Goal: Information Seeking & Learning: Check status

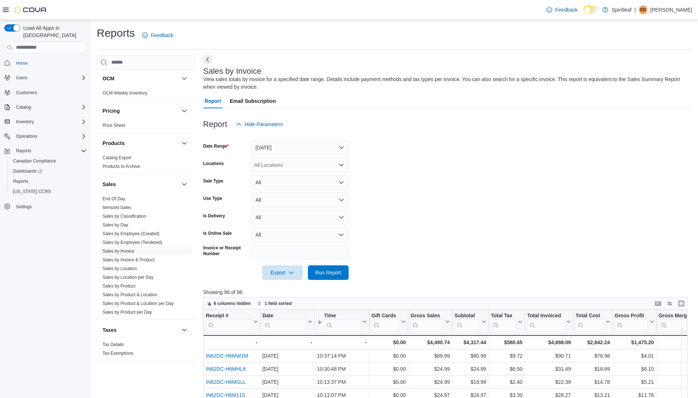
scroll to position [450, 0]
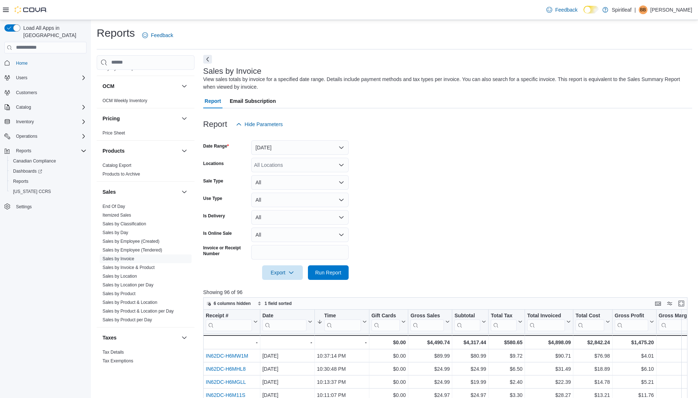
click at [208, 56] on button "Next" at bounding box center [207, 59] width 9 height 9
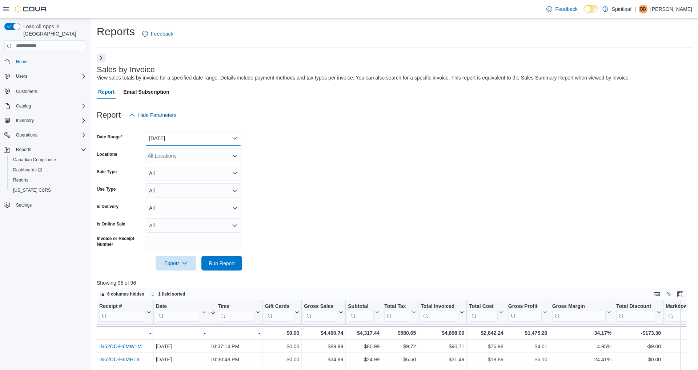
click at [196, 141] on button "Yesterday" at bounding box center [193, 138] width 97 height 15
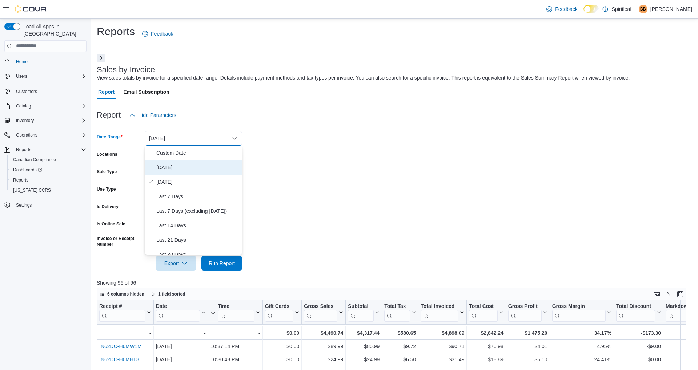
click at [188, 168] on span "Today" at bounding box center [197, 167] width 83 height 9
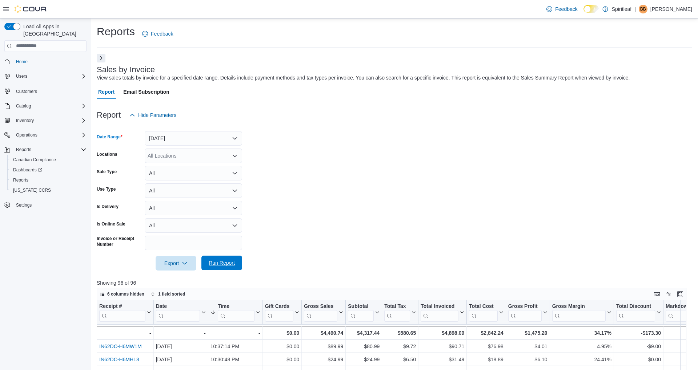
click at [227, 263] on span "Run Report" at bounding box center [222, 263] width 26 height 7
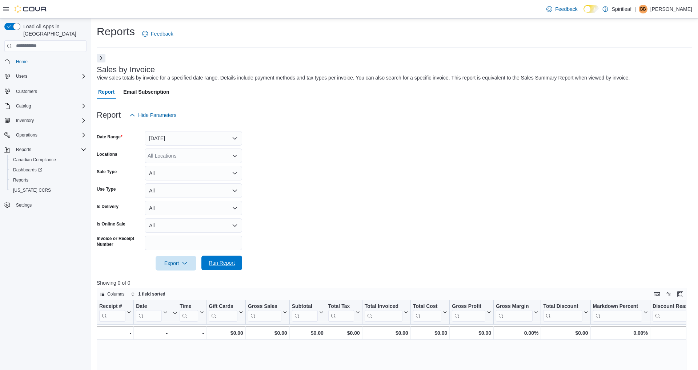
click at [222, 260] on span "Run Report" at bounding box center [222, 263] width 26 height 7
click at [227, 264] on span "Run Report" at bounding box center [222, 263] width 26 height 7
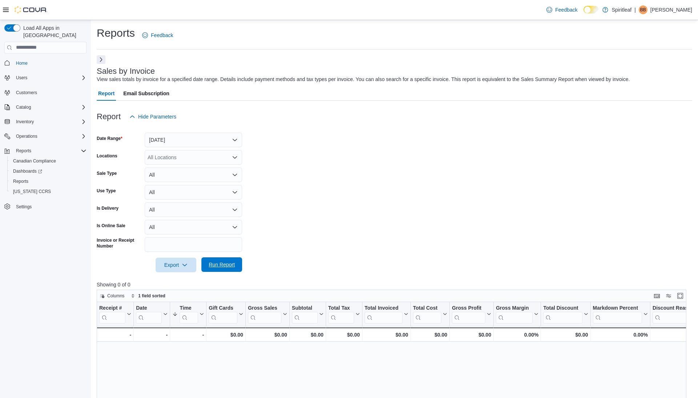
click at [222, 267] on span "Run Report" at bounding box center [222, 264] width 26 height 7
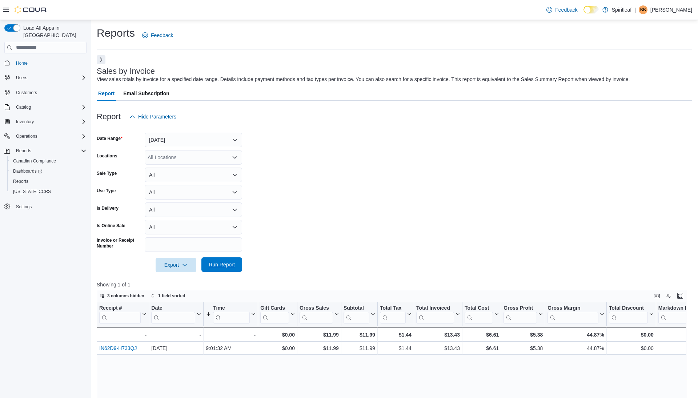
click at [226, 266] on span "Run Report" at bounding box center [222, 264] width 26 height 7
click at [224, 268] on span "Run Report" at bounding box center [222, 264] width 26 height 7
click at [215, 268] on span "Run Report" at bounding box center [222, 264] width 26 height 7
click at [227, 263] on span "Run Report" at bounding box center [222, 264] width 26 height 7
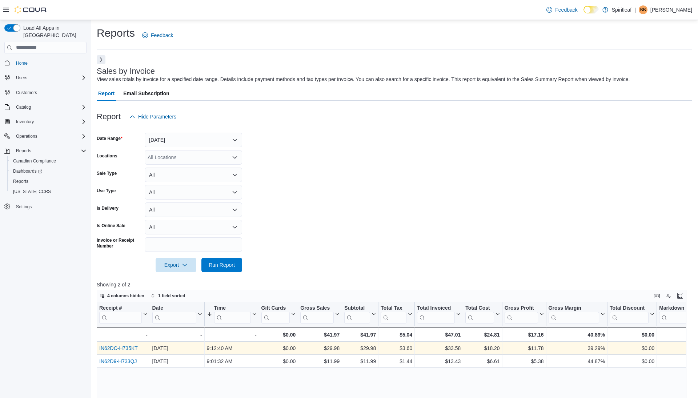
click at [124, 346] on link "IN62DC-H735KT" at bounding box center [118, 348] width 39 height 6
click at [224, 265] on span "Run Report" at bounding box center [222, 264] width 26 height 7
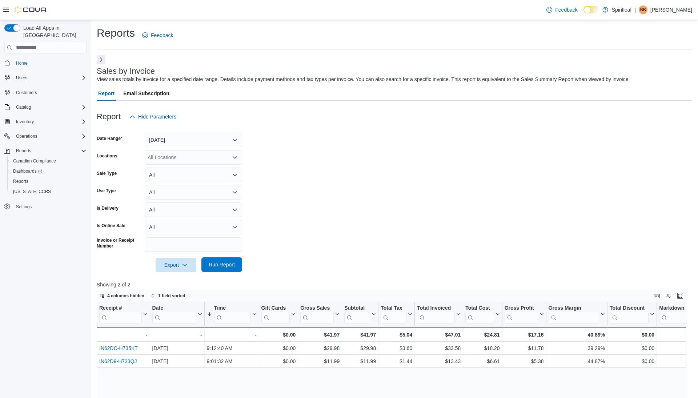
click at [228, 264] on span "Run Report" at bounding box center [222, 264] width 26 height 7
click at [222, 264] on span "Run Report" at bounding box center [222, 264] width 26 height 7
click at [219, 264] on span "Run Report" at bounding box center [222, 264] width 26 height 7
click at [222, 261] on span "Run Report" at bounding box center [222, 264] width 32 height 15
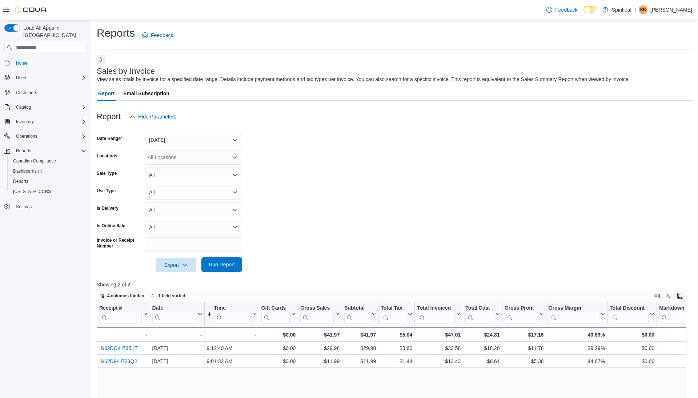
click at [214, 265] on span "Run Report" at bounding box center [222, 264] width 26 height 7
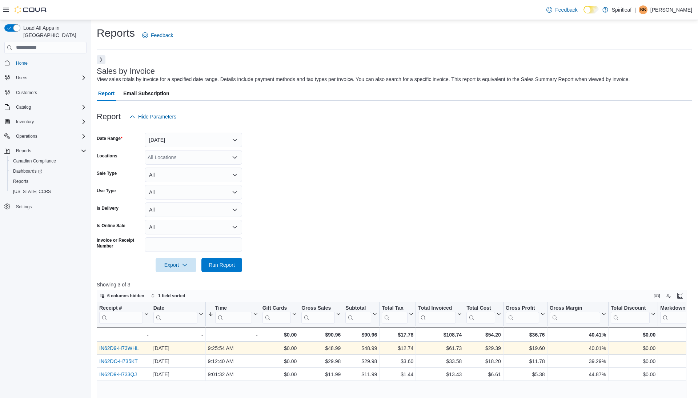
click at [125, 347] on link "IN62D9-H73WHL" at bounding box center [119, 348] width 40 height 6
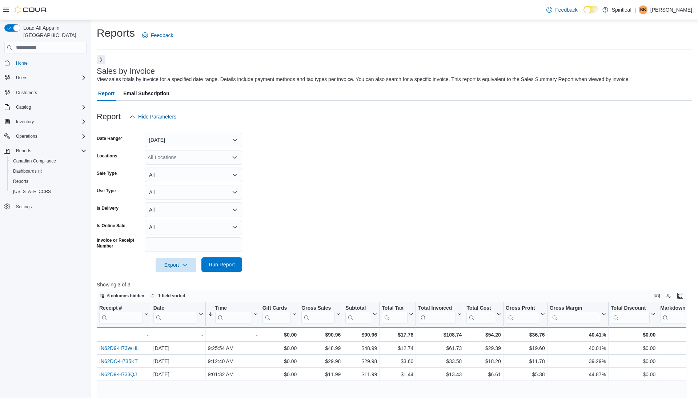
click at [223, 260] on span "Run Report" at bounding box center [222, 264] width 32 height 15
click at [235, 262] on span "Run Report" at bounding box center [222, 264] width 32 height 15
click at [229, 263] on span "Run Report" at bounding box center [222, 264] width 26 height 7
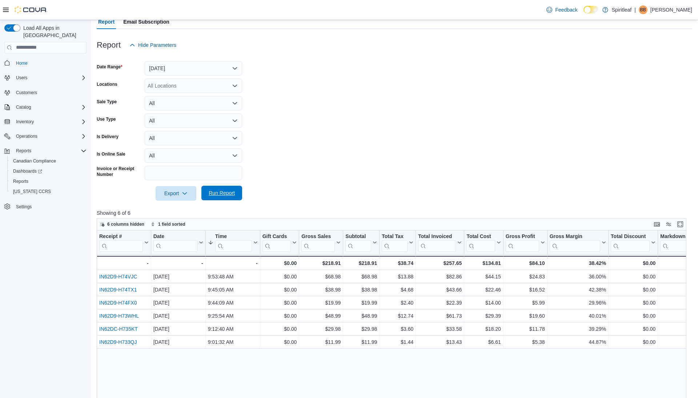
scroll to position [72, 0]
click at [142, 223] on span "6 columns hidden" at bounding box center [125, 224] width 37 height 6
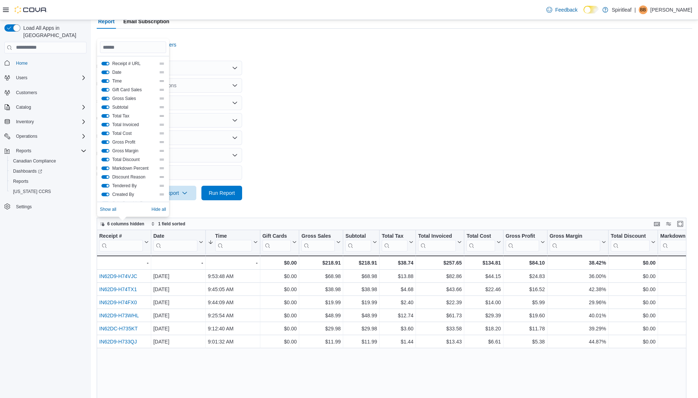
click at [108, 90] on button "Gift Card Sales" at bounding box center [105, 90] width 8 height 4
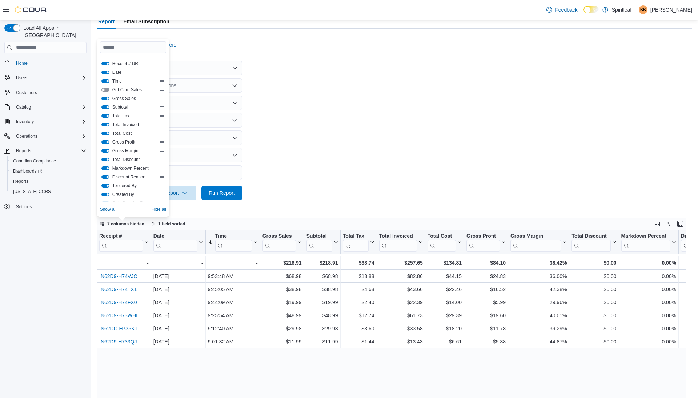
click at [360, 100] on form "Date Range Today Locations All Locations Sale Type All Use Type All Is Delivery…" at bounding box center [394, 126] width 595 height 148
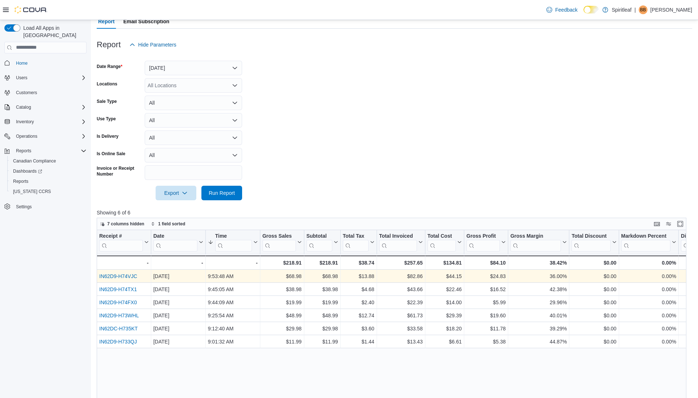
click at [133, 275] on link "IN62D9-H74VJC" at bounding box center [118, 276] width 38 height 6
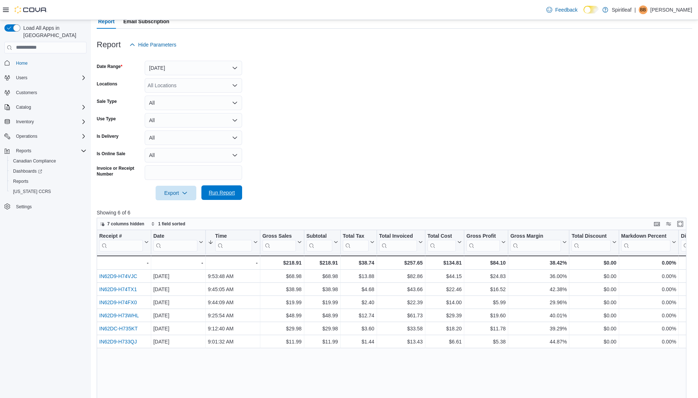
click at [230, 191] on span "Run Report" at bounding box center [222, 192] width 26 height 7
click at [222, 188] on span "Run Report" at bounding box center [222, 193] width 32 height 15
click at [221, 197] on span "Run Report" at bounding box center [222, 192] width 32 height 15
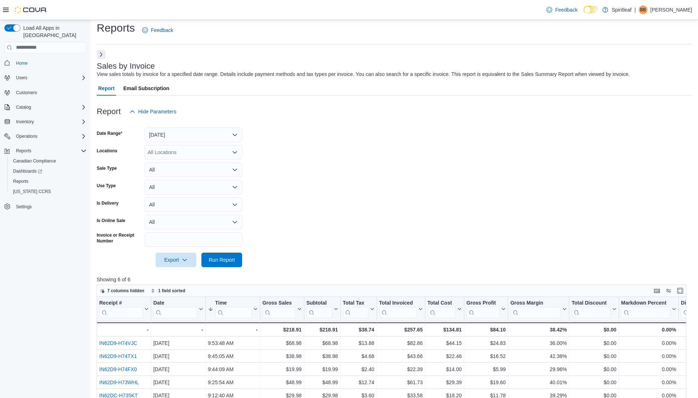
scroll to position [0, 0]
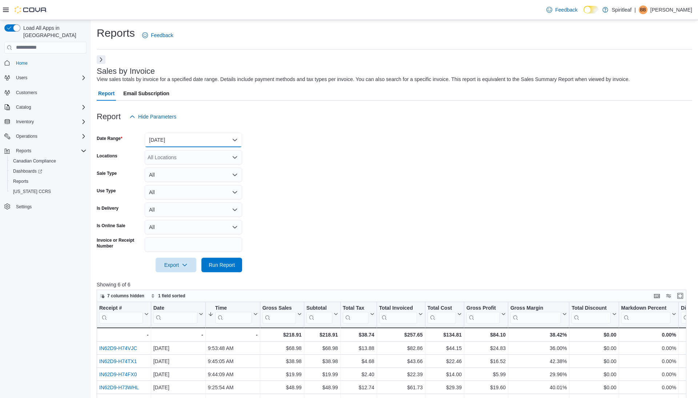
click at [212, 134] on button "Today" at bounding box center [193, 140] width 97 height 15
click at [169, 165] on span "Today" at bounding box center [197, 169] width 83 height 9
click at [216, 263] on span "Run Report" at bounding box center [222, 264] width 26 height 7
click at [28, 104] on span "Catalog" at bounding box center [23, 107] width 15 height 6
click at [31, 140] on button "Inventory" at bounding box center [45, 142] width 88 height 10
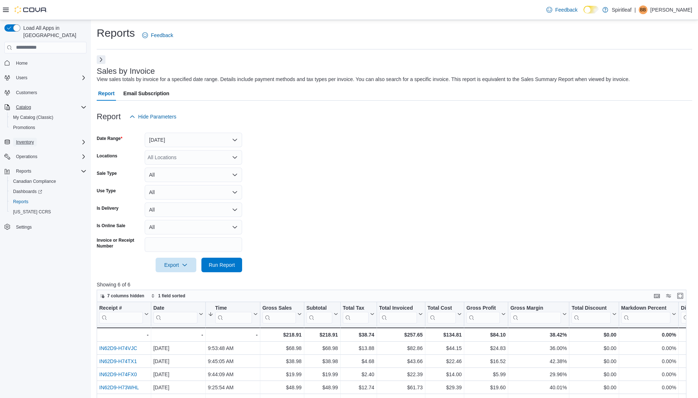
click at [30, 139] on span "Inventory" at bounding box center [25, 142] width 18 height 6
click at [25, 90] on span "Customers" at bounding box center [26, 93] width 21 height 6
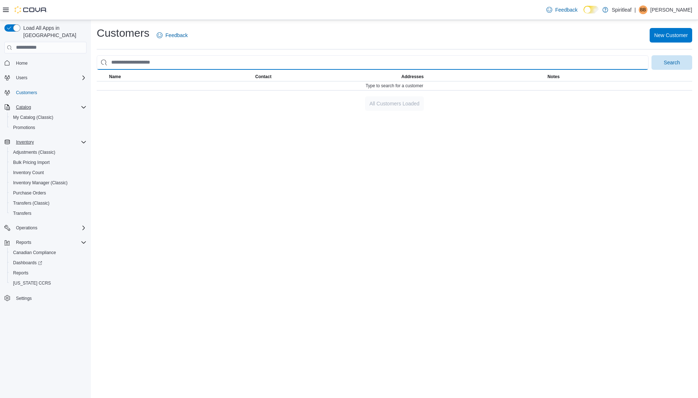
click at [169, 63] on input "search" at bounding box center [373, 62] width 552 height 15
type input "**********"
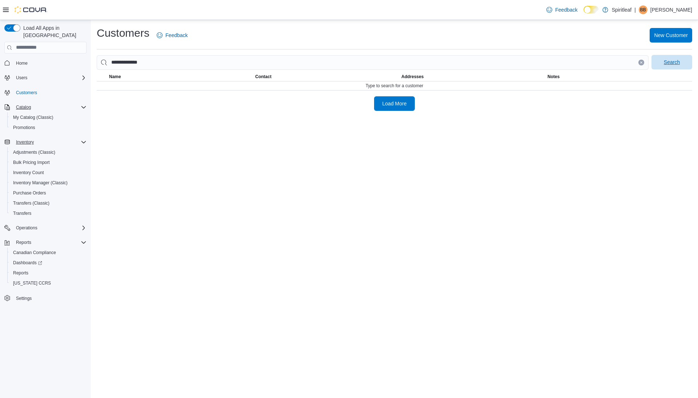
click at [667, 67] on span "Search" at bounding box center [672, 62] width 32 height 15
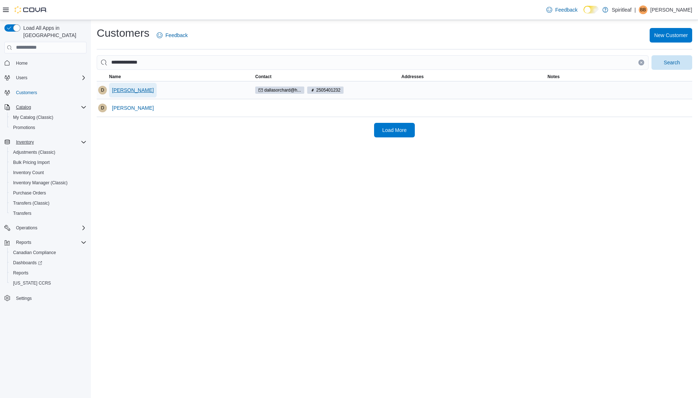
click at [132, 88] on span "Dallas Orchard" at bounding box center [133, 90] width 42 height 7
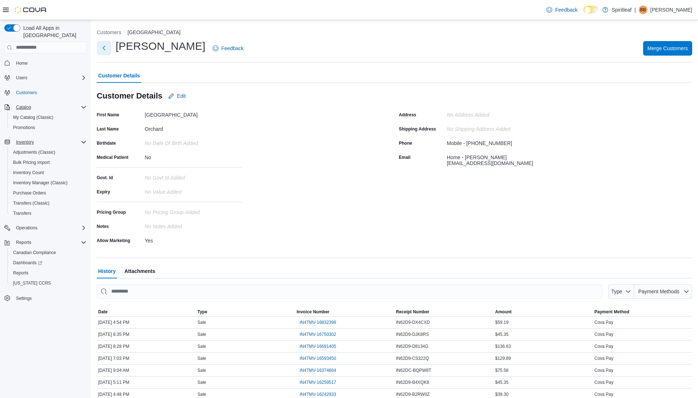
click at [104, 48] on button "Next" at bounding box center [104, 48] width 15 height 15
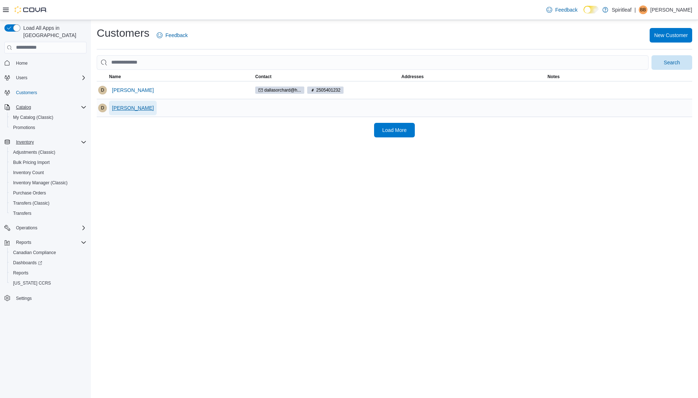
click at [125, 110] on span "Dallas Orchard" at bounding box center [133, 107] width 42 height 7
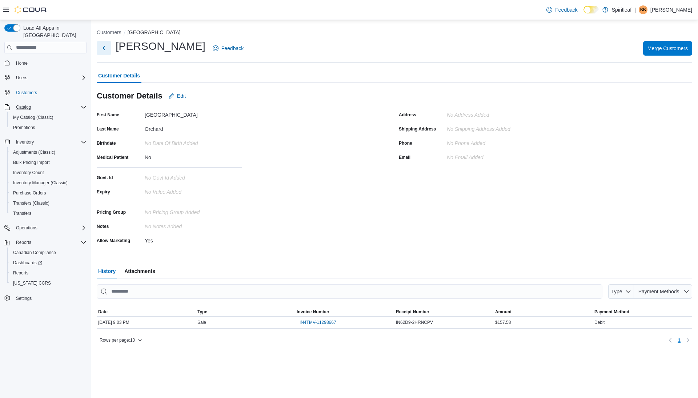
click at [104, 48] on button "Next" at bounding box center [104, 48] width 15 height 15
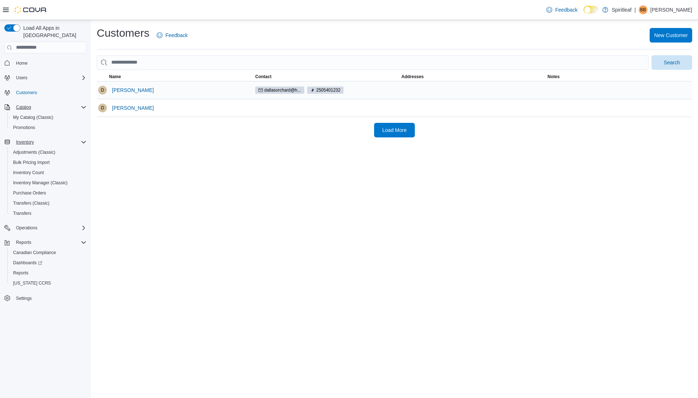
click at [337, 91] on span "2505401232" at bounding box center [328, 90] width 24 height 7
click at [327, 87] on span "2505401232" at bounding box center [328, 90] width 24 height 7
copy span "2505401232"
drag, startPoint x: 162, startPoint y: 62, endPoint x: 93, endPoint y: 60, distance: 69.4
click at [93, 60] on div "Customers Feedback New Customer Search This table contains 2 rows. Name Contact…" at bounding box center [394, 81] width 607 height 123
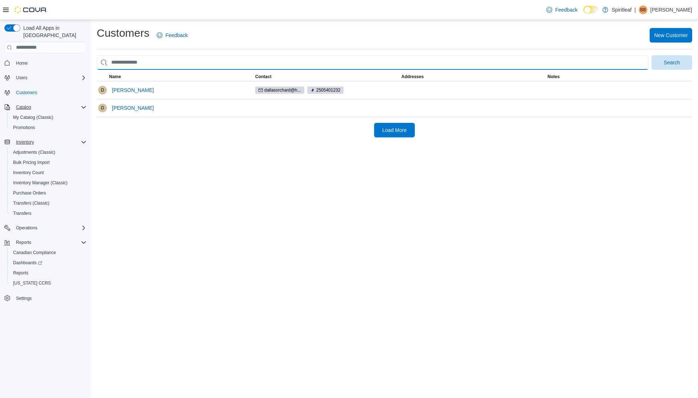
drag, startPoint x: 112, startPoint y: 62, endPoint x: 209, endPoint y: 69, distance: 96.6
click at [209, 69] on input "search" at bounding box center [373, 62] width 552 height 15
click at [203, 60] on input "search" at bounding box center [373, 62] width 552 height 15
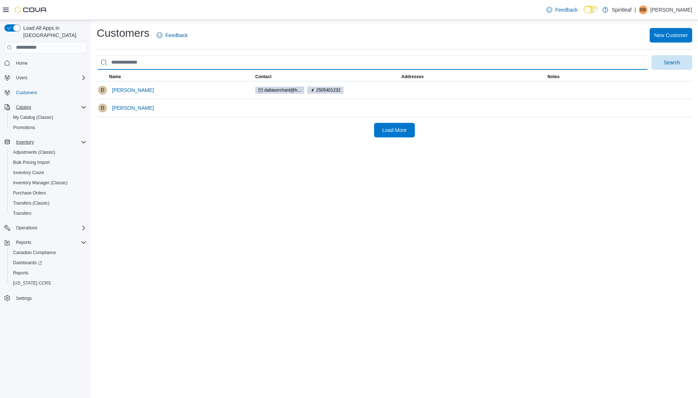
paste input "**********"
type input "**********"
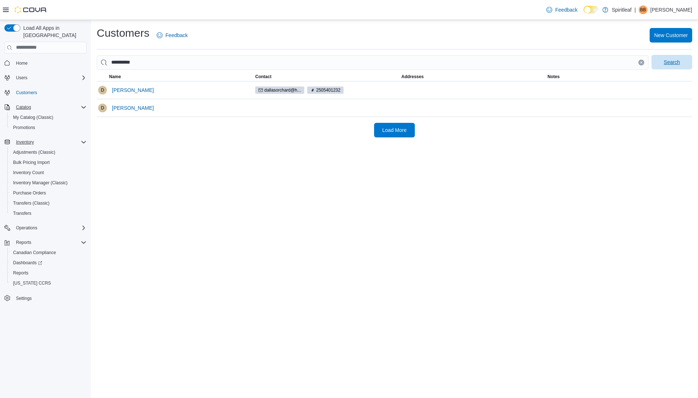
click at [664, 59] on span "Search" at bounding box center [672, 62] width 16 height 7
click at [140, 90] on span "Dallas Orchard" at bounding box center [133, 90] width 42 height 7
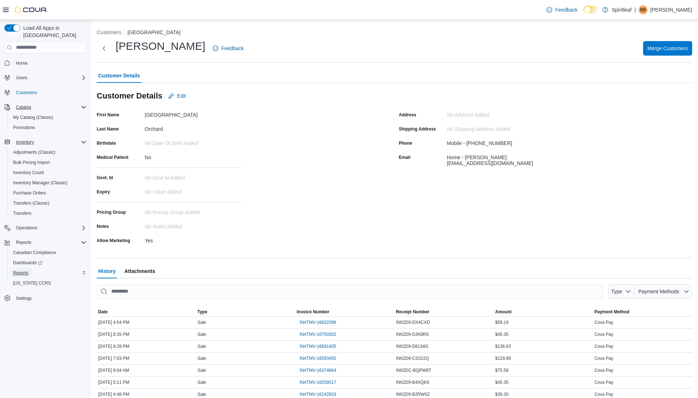
click at [23, 270] on span "Reports" at bounding box center [20, 273] width 15 height 6
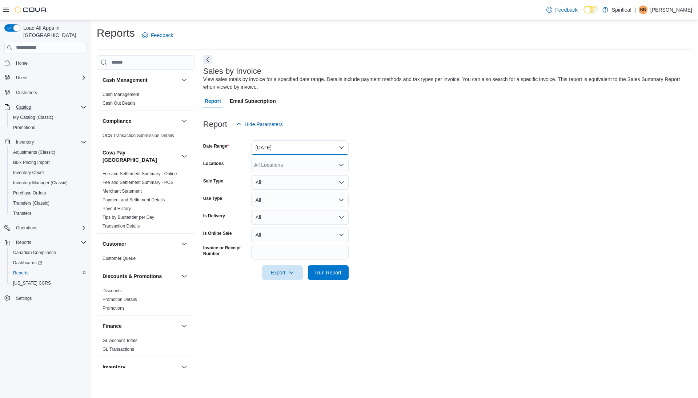
click at [281, 148] on button "Yesterday" at bounding box center [299, 147] width 97 height 15
click at [377, 273] on form "Date Range Yesterday Locations All Locations Sale Type All Use Type All Is Deli…" at bounding box center [447, 206] width 489 height 148
click at [330, 273] on span "Run Report" at bounding box center [328, 272] width 26 height 7
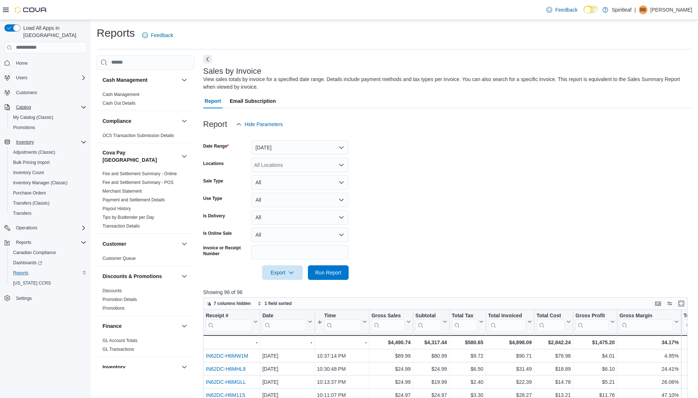
click at [208, 61] on button "Next" at bounding box center [207, 59] width 9 height 9
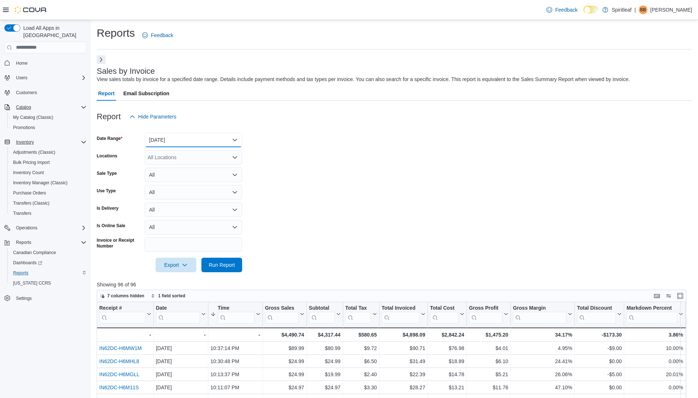
click at [191, 135] on button "Yesterday" at bounding box center [193, 140] width 97 height 15
click at [185, 167] on span "Today" at bounding box center [197, 169] width 83 height 9
click at [228, 270] on span "Run Report" at bounding box center [222, 264] width 32 height 15
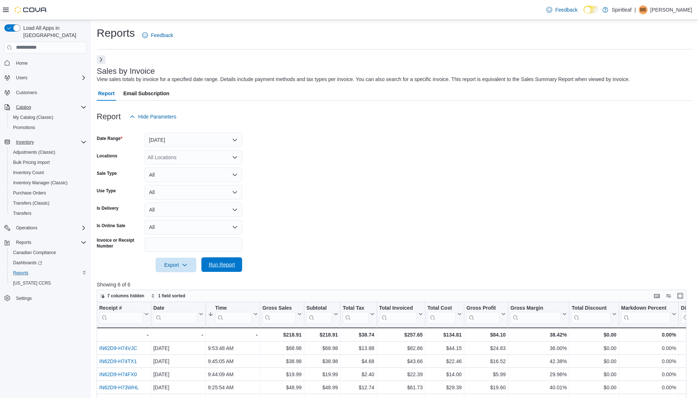
click at [223, 265] on span "Run Report" at bounding box center [222, 264] width 26 height 7
click at [222, 268] on span "Run Report" at bounding box center [222, 264] width 32 height 15
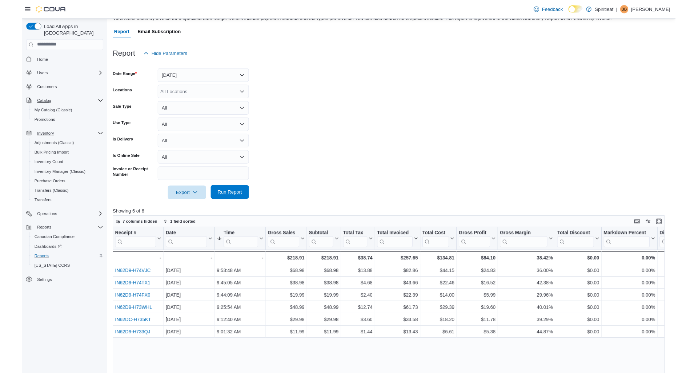
scroll to position [118, 0]
